Goal: Check status: Check status

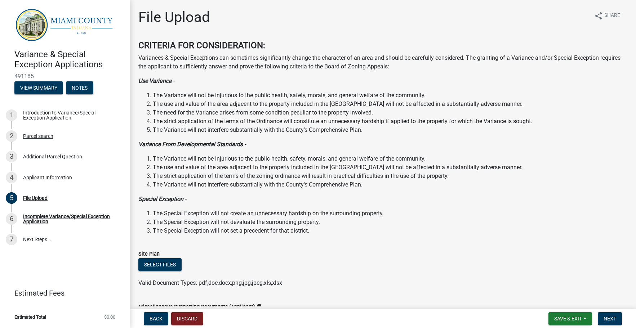
scroll to position [144, 0]
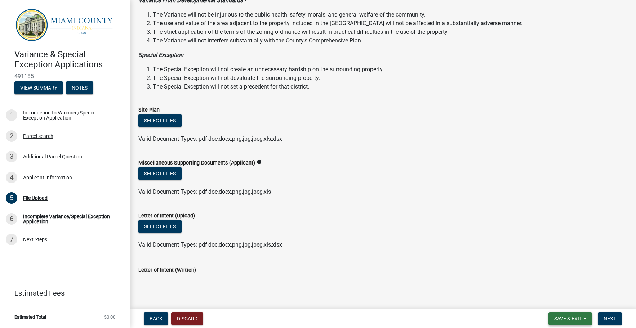
click at [565, 320] on span "Save & Exit" at bounding box center [568, 319] width 28 height 6
click at [560, 300] on button "Save & Exit" at bounding box center [563, 299] width 58 height 17
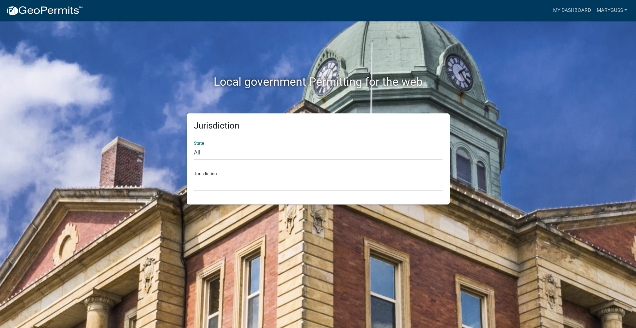
click at [200, 146] on select "All [US_STATE] [US_STATE] [US_STATE] [US_STATE] [US_STATE] [US_STATE] [US_STATE…" at bounding box center [318, 153] width 249 height 15
select select "[US_STATE]"
click at [194, 146] on select "All [US_STATE] [US_STATE] [US_STATE] [US_STATE] [US_STATE] [US_STATE] [US_STATE…" at bounding box center [318, 153] width 249 height 15
click at [579, 8] on link "My Dashboard" at bounding box center [572, 11] width 44 height 14
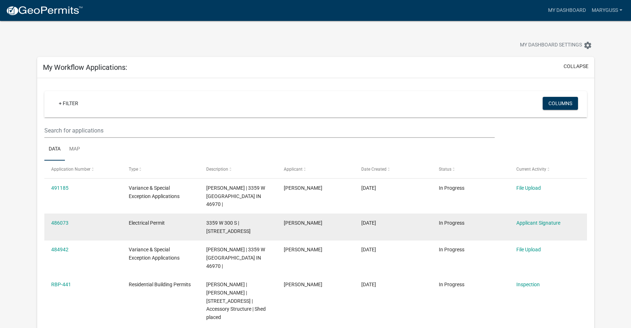
click at [175, 219] on div "Electrical Permit" at bounding box center [161, 223] width 64 height 8
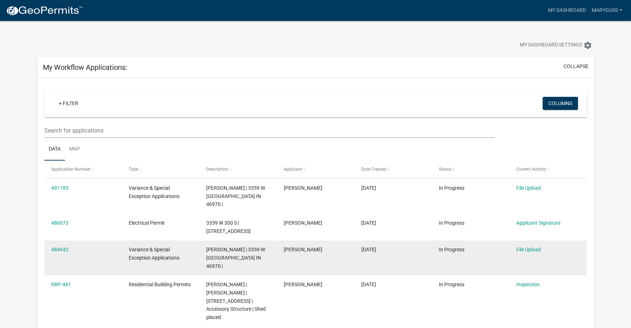
click at [209, 247] on span "[PERSON_NAME] | 3359 W [GEOGRAPHIC_DATA] IN 46970 |" at bounding box center [235, 258] width 59 height 22
click at [147, 246] on div "Variance & Special Exception Applications" at bounding box center [161, 254] width 64 height 17
click at [161, 247] on span "Variance & Special Exception Applications" at bounding box center [154, 254] width 51 height 14
click at [58, 247] on link "484942" at bounding box center [59, 250] width 17 height 6
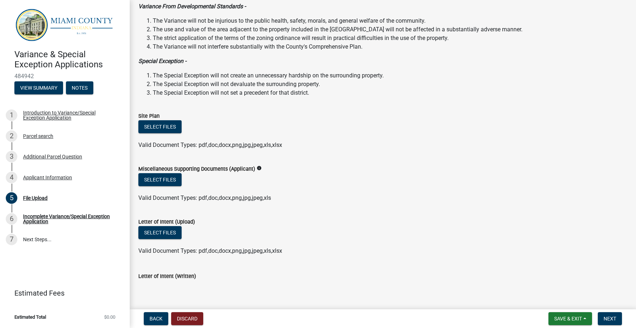
scroll to position [144, 0]
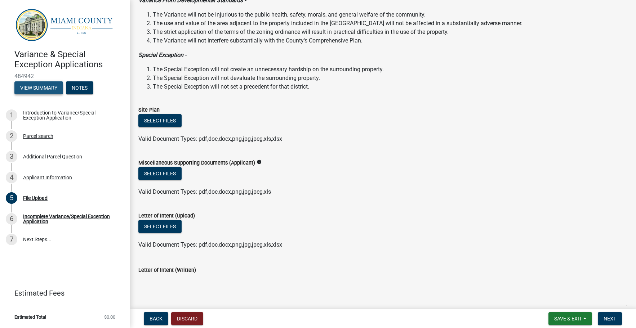
click at [39, 89] on button "View Summary" at bounding box center [38, 87] width 49 height 13
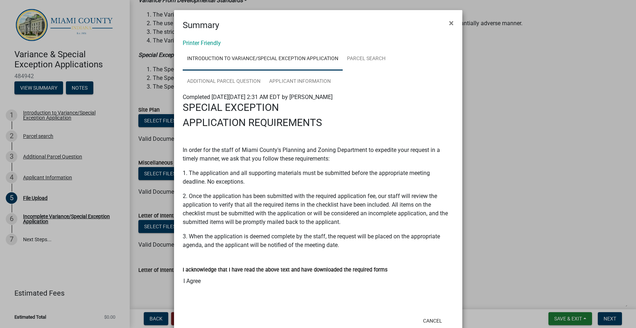
scroll to position [20, 0]
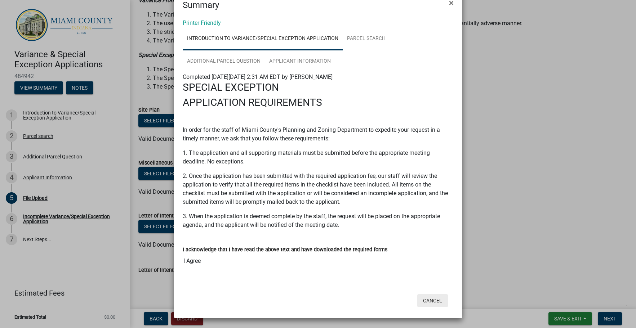
click at [431, 298] on button "Cancel" at bounding box center [432, 300] width 31 height 13
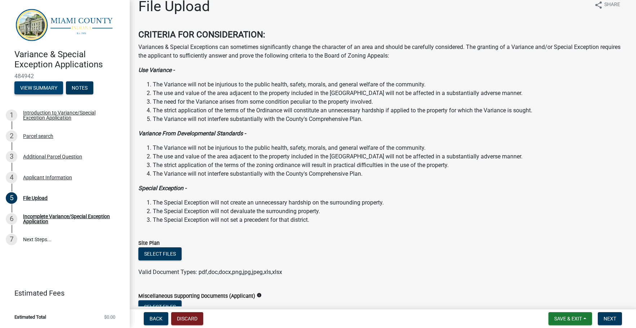
scroll to position [0, 0]
